Goal: Task Accomplishment & Management: Complete application form

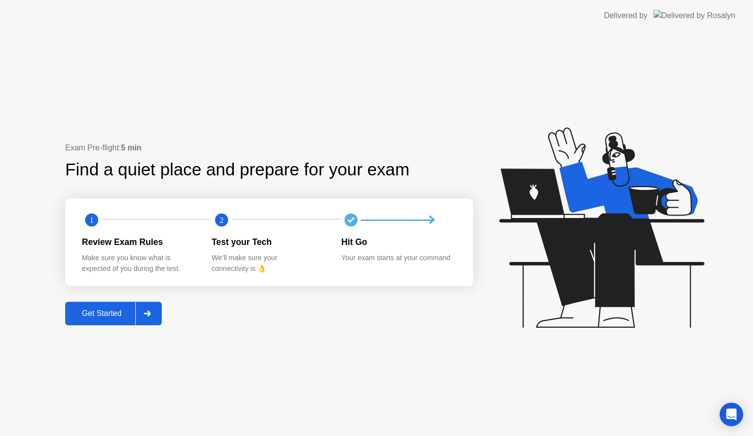
click at [126, 315] on div "Get Started" at bounding box center [101, 313] width 67 height 9
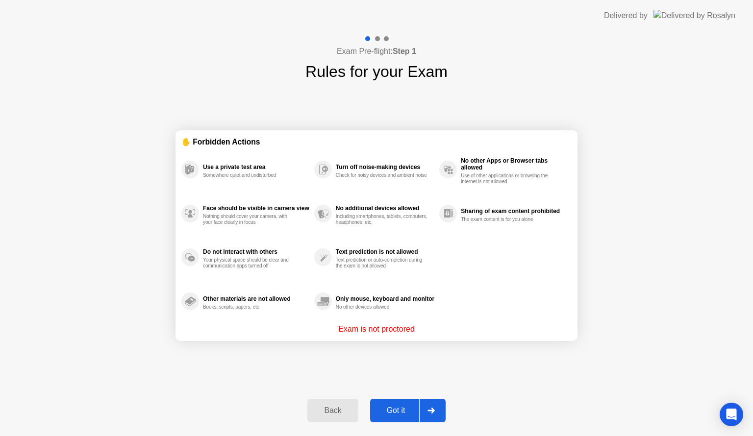
click at [395, 406] on div "Got it" at bounding box center [396, 410] width 46 height 9
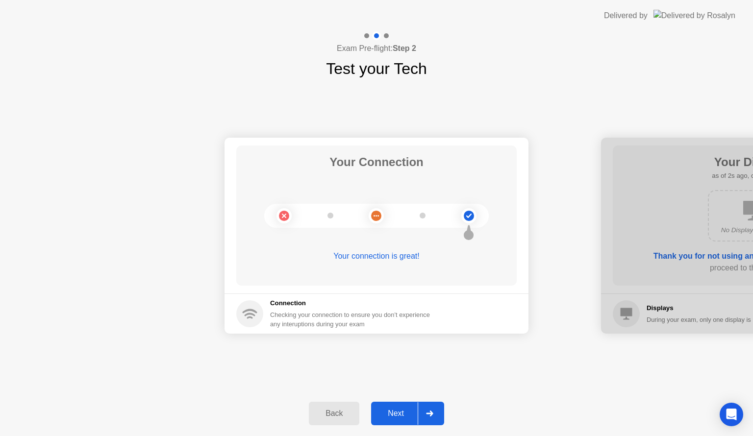
click at [392, 422] on button "Next" at bounding box center [407, 414] width 73 height 24
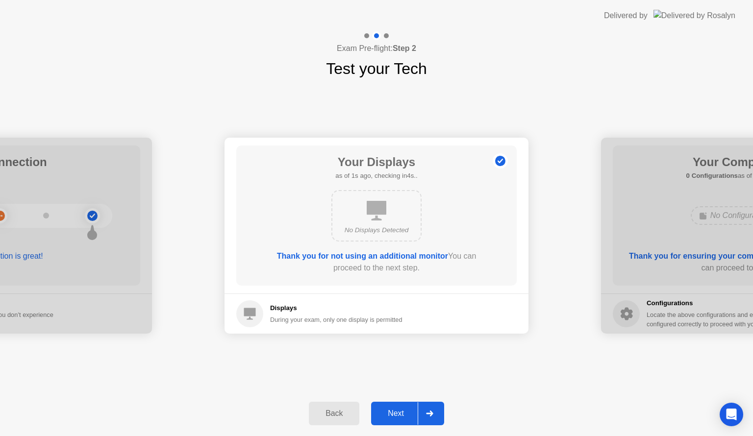
click at [401, 412] on div "Next" at bounding box center [396, 413] width 44 height 9
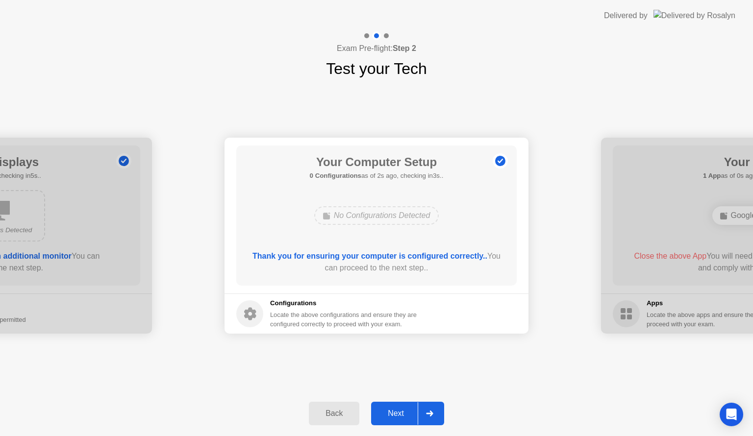
click at [396, 404] on button "Next" at bounding box center [407, 414] width 73 height 24
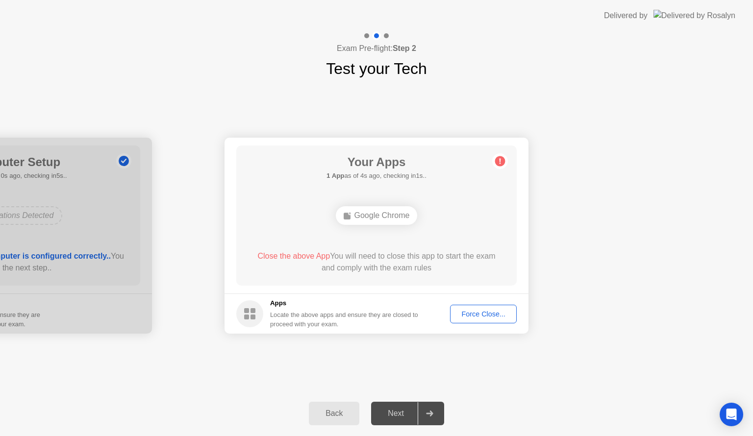
click at [487, 314] on div "Force Close..." at bounding box center [483, 314] width 60 height 8
click at [478, 320] on button "Force Close..." at bounding box center [483, 314] width 67 height 19
click at [401, 410] on div "Next" at bounding box center [396, 413] width 44 height 9
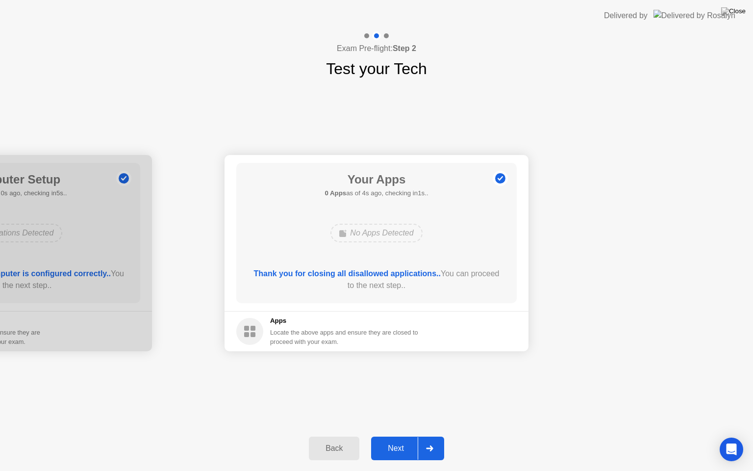
click at [403, 436] on div "Next" at bounding box center [396, 448] width 44 height 9
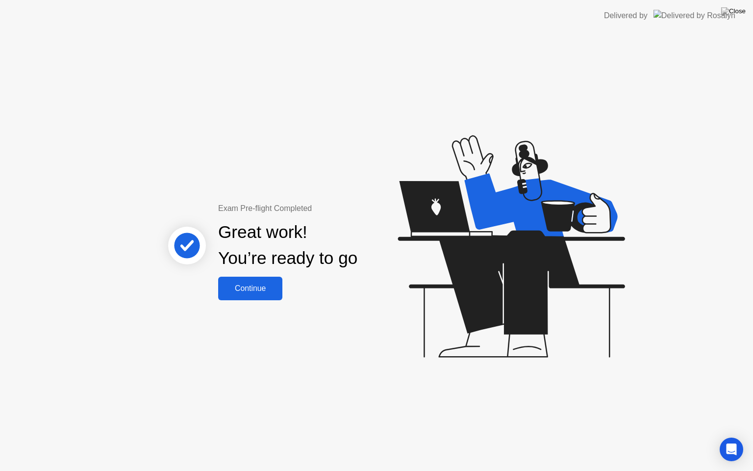
click at [242, 286] on div "Continue" at bounding box center [250, 288] width 58 height 9
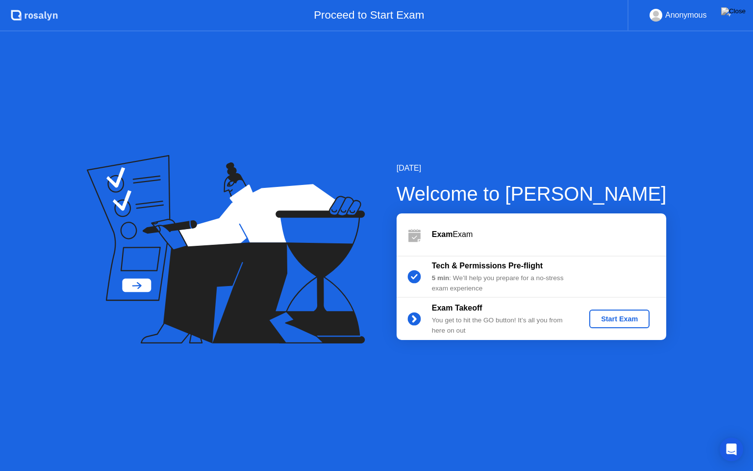
click at [618, 320] on div "Start Exam" at bounding box center [619, 319] width 52 height 8
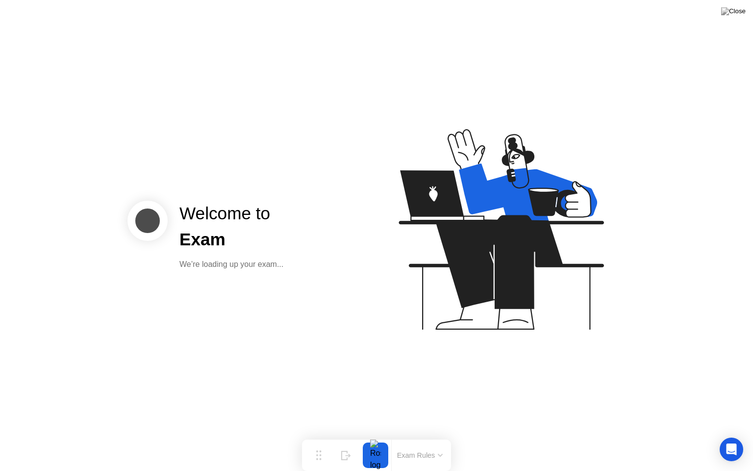
click at [516, 365] on div "Welcome to Exam We’re loading up your exam..." at bounding box center [376, 235] width 753 height 471
click at [378, 436] on div at bounding box center [375, 454] width 21 height 25
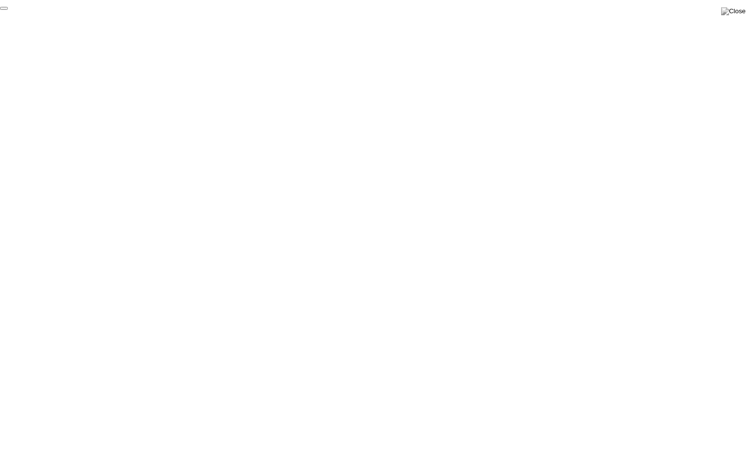
click div "End Proctoring Session"
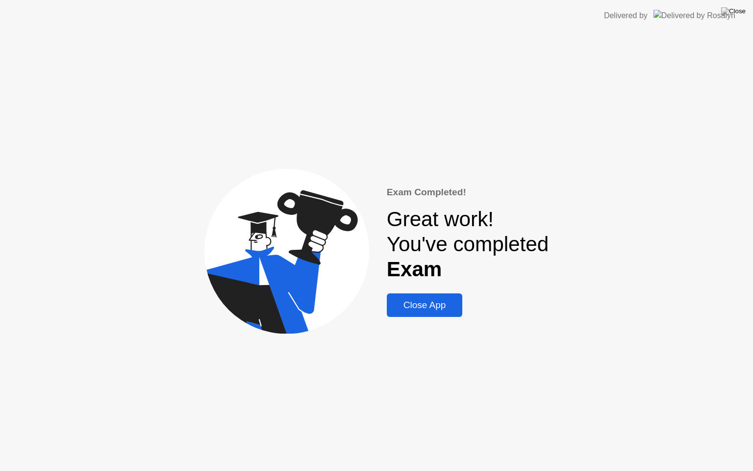
click at [447, 302] on div "Close App" at bounding box center [425, 304] width 70 height 11
